Goal: Task Accomplishment & Management: Use online tool/utility

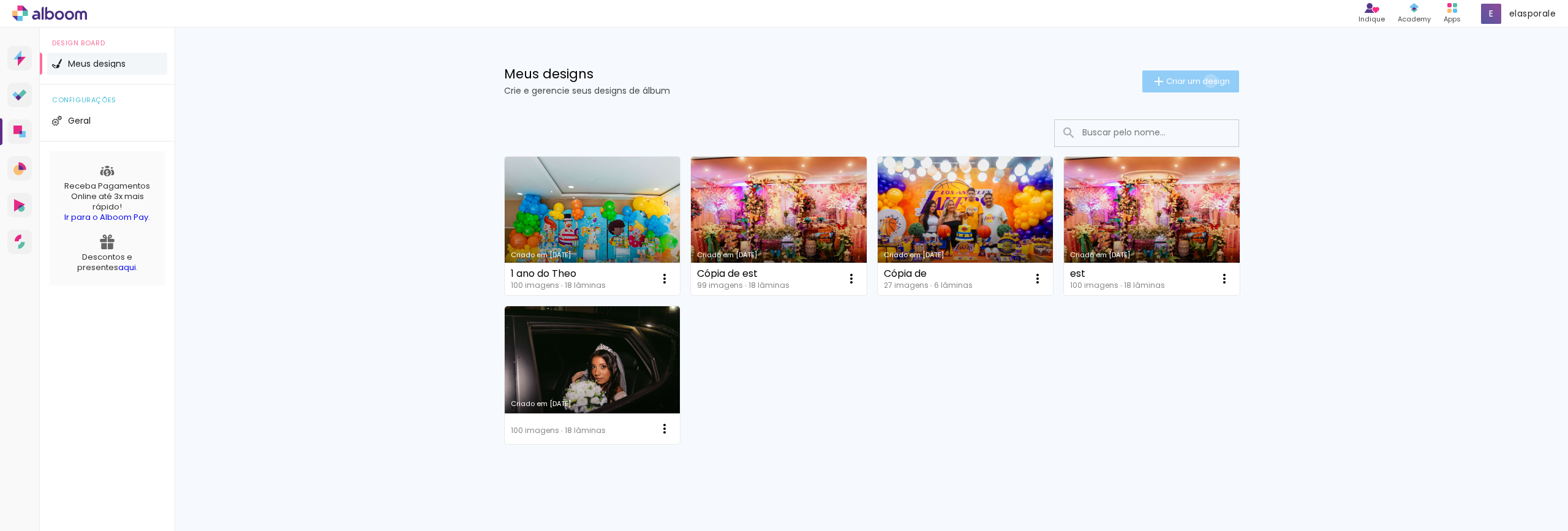
click at [1203, 81] on span "Criar um design" at bounding box center [1199, 81] width 64 height 8
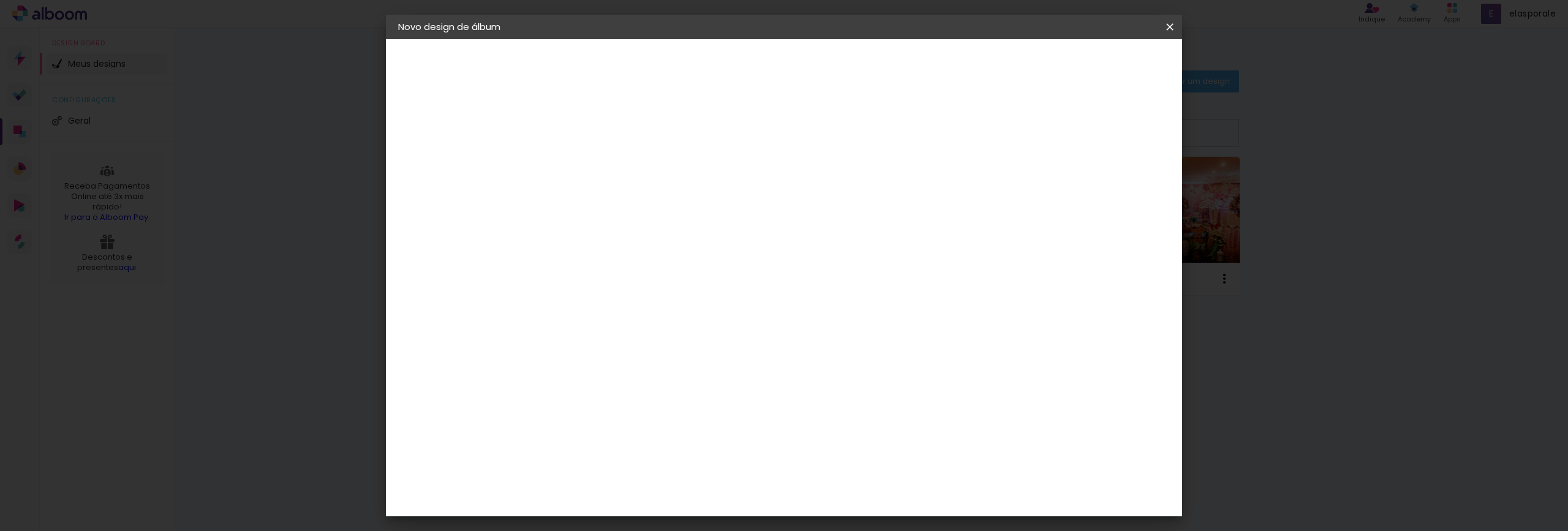
click at [598, 166] on input at bounding box center [598, 164] width 0 height 19
click at [598, 163] on input at bounding box center [598, 164] width 0 height 19
type input "[PERSON_NAME]"
type paper-input "[PERSON_NAME]"
click at [0, 0] on slot "Avançar" at bounding box center [0, 0] width 0 height 0
